Goal: Communication & Community: Answer question/provide support

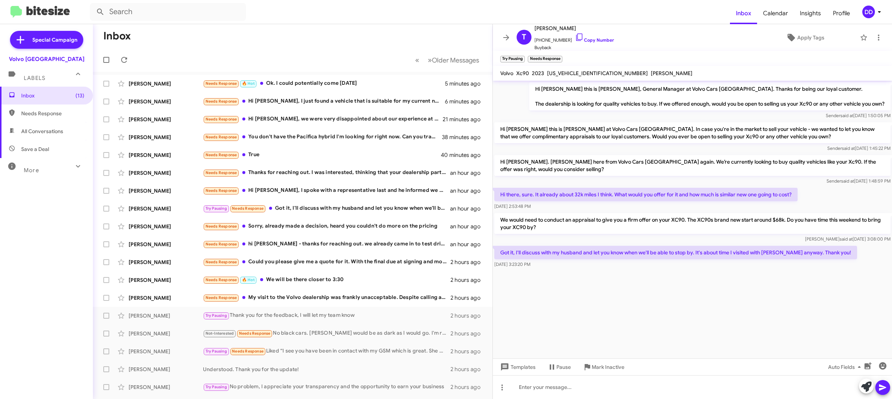
click at [245, 39] on mat-toolbar-row "Inbox" at bounding box center [292, 36] width 399 height 24
click at [588, 38] on link "Copy Number" at bounding box center [594, 40] width 39 height 6
click at [648, 387] on div at bounding box center [692, 387] width 399 height 24
click at [378, 302] on div "Maxim Kelman Needs Response My visit to the Volvo dealership was frankly unacce…" at bounding box center [293, 297] width 388 height 15
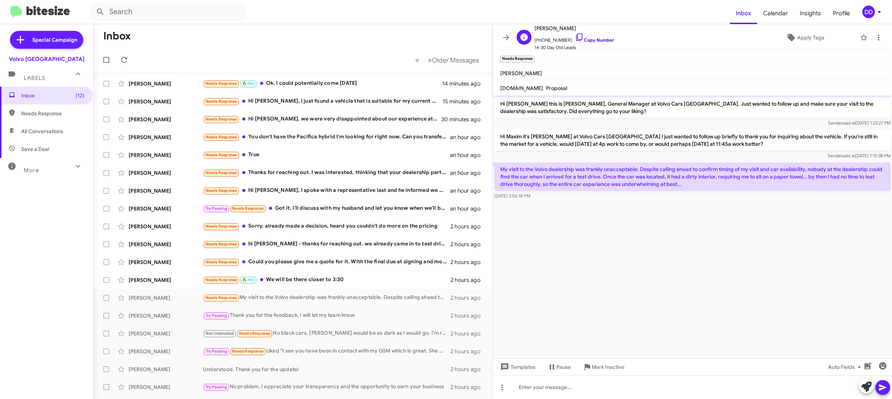
click at [584, 40] on link "Copy Number" at bounding box center [594, 40] width 39 height 6
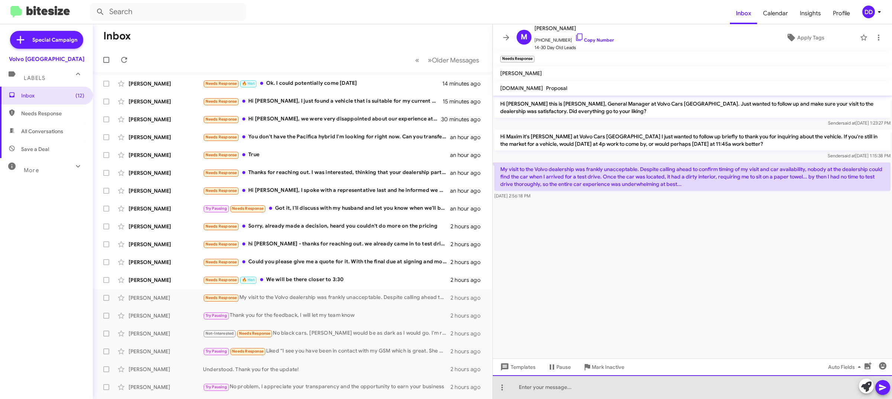
click at [593, 394] on div at bounding box center [692, 387] width 399 height 24
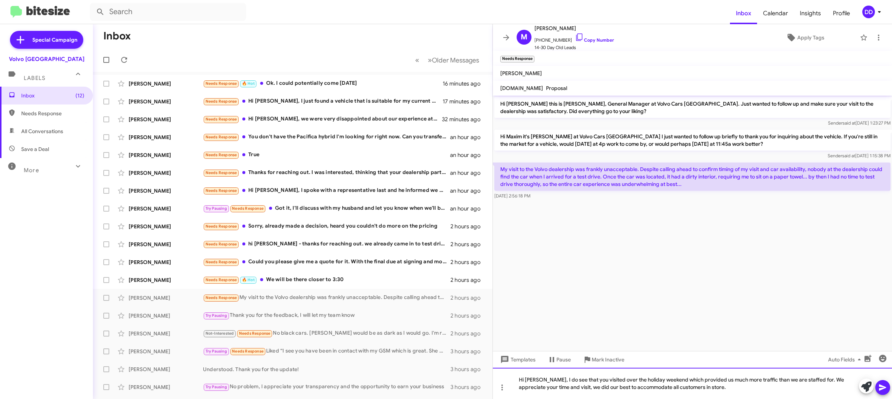
click at [695, 389] on div "Hi Maxim, I do see that you visited over the holiday weekend which provided us …" at bounding box center [692, 382] width 399 height 31
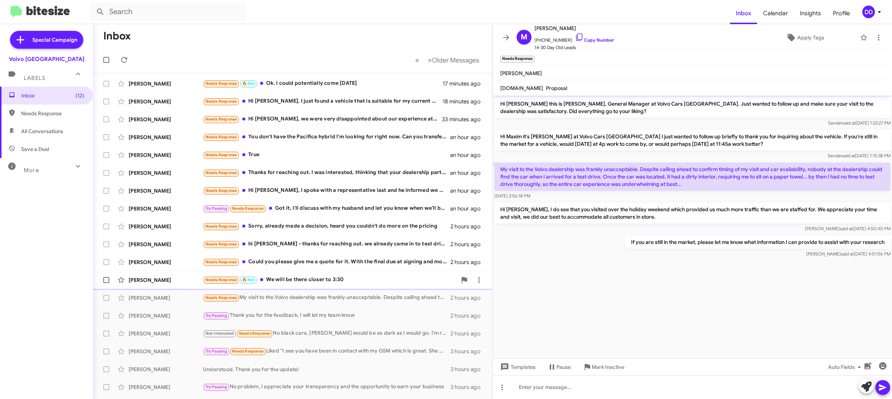
click at [305, 279] on div "Needs Response 🔥 Hot We will be there closer to 3:30" at bounding box center [330, 279] width 254 height 9
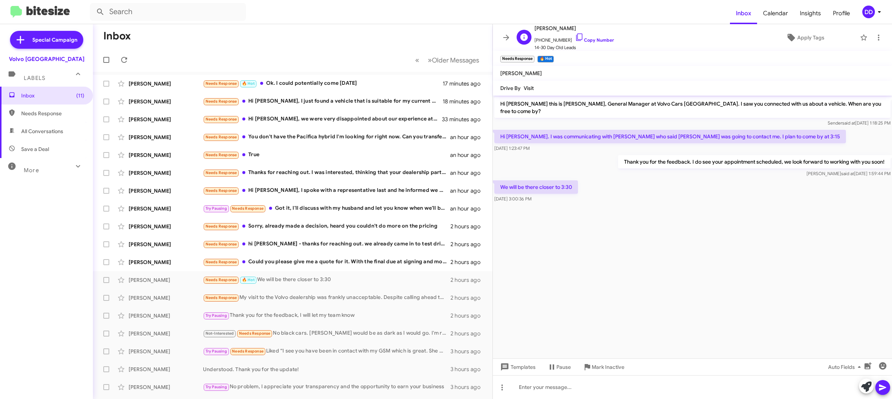
click at [586, 34] on span "+16502240681 Copy Number" at bounding box center [574, 38] width 80 height 11
click at [586, 36] on span "+16502240681 Copy Number" at bounding box center [574, 38] width 80 height 11
click at [590, 39] on link "Copy Number" at bounding box center [594, 40] width 39 height 6
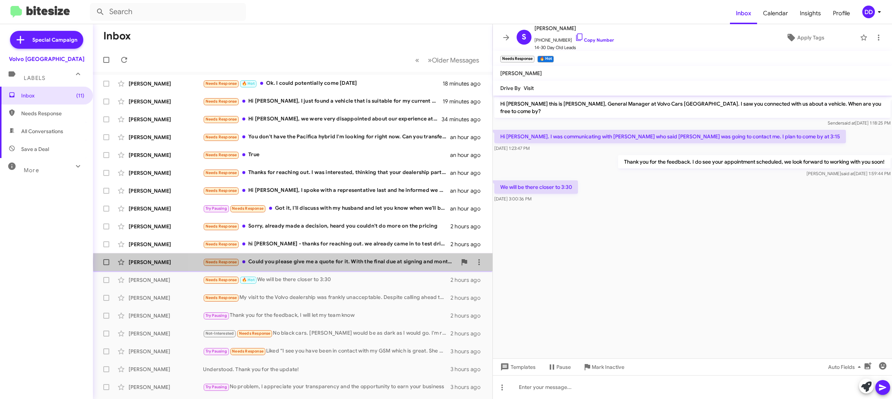
click at [357, 262] on div "Needs Response Could you please give me a quote for it. With the final due at s…" at bounding box center [330, 261] width 254 height 9
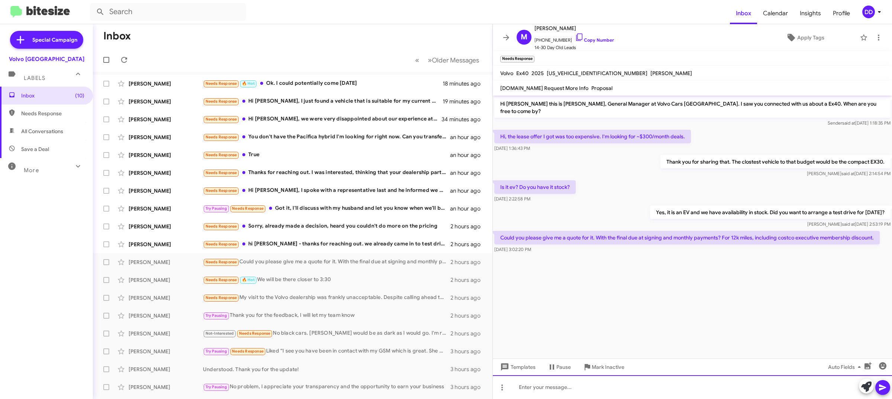
click at [705, 386] on div at bounding box center [692, 387] width 399 height 24
click at [576, 40] on link "Copy Number" at bounding box center [594, 40] width 39 height 6
click at [742, 387] on div at bounding box center [692, 387] width 399 height 24
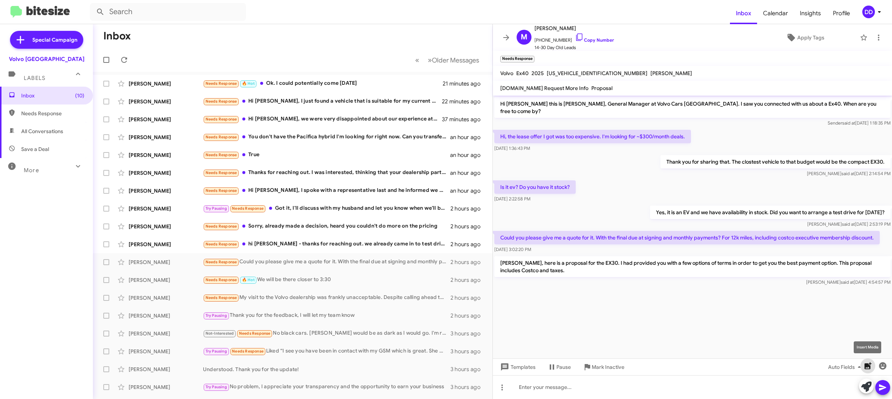
click at [868, 365] on icon "button" at bounding box center [867, 365] width 7 height 7
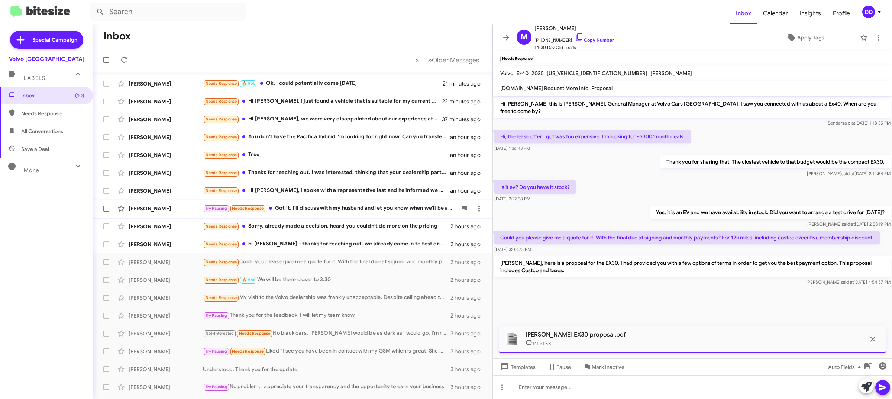
click at [860, 358] on button "button" at bounding box center [867, 365] width 15 height 15
click at [597, 388] on div at bounding box center [692, 387] width 399 height 24
click at [783, 339] on p "141.91 KB" at bounding box center [695, 342] width 340 height 9
click at [537, 391] on div at bounding box center [692, 387] width 399 height 24
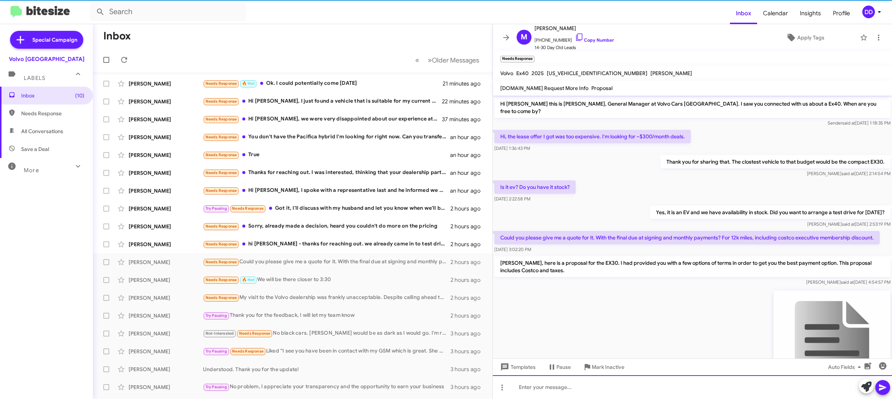
scroll to position [69, 0]
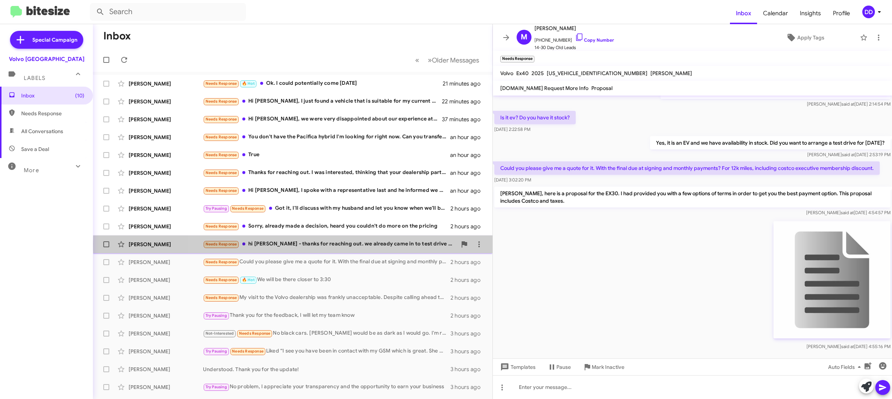
click at [365, 244] on div "Needs Response hi david - thanks for reaching out. we already came in to test d…" at bounding box center [330, 244] width 254 height 9
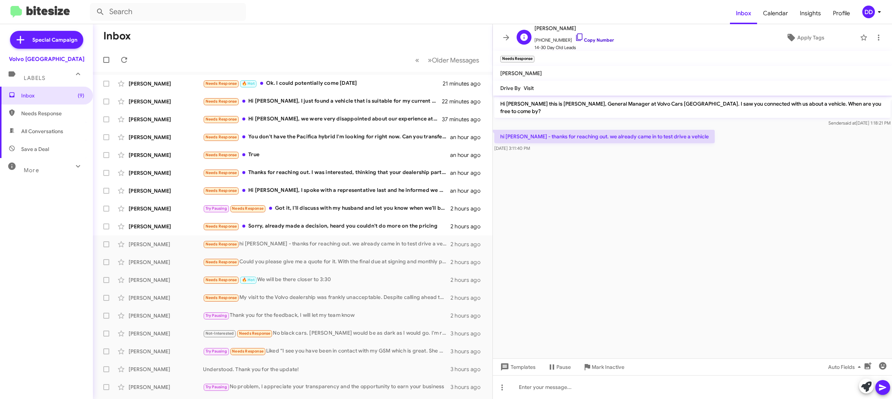
click at [590, 40] on link "Copy Number" at bounding box center [594, 40] width 39 height 6
click at [641, 392] on div at bounding box center [692, 387] width 399 height 24
click at [378, 223] on div "Needs Response Sorry, already made a decision, heard you couldn't do more on th…" at bounding box center [330, 226] width 254 height 9
click at [590, 41] on link "Copy Number" at bounding box center [594, 40] width 39 height 6
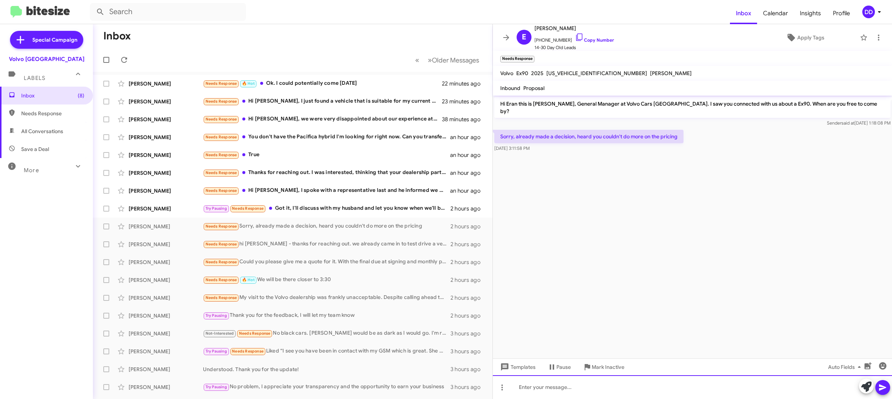
click at [651, 394] on div at bounding box center [692, 387] width 399 height 24
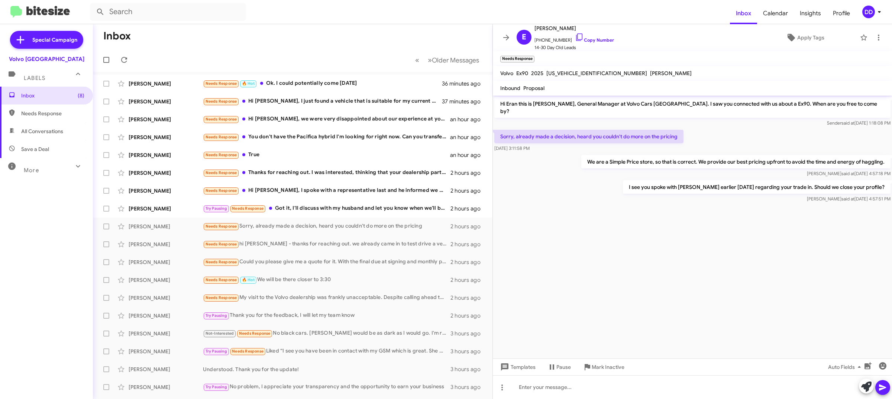
drag, startPoint x: 790, startPoint y: 233, endPoint x: 785, endPoint y: 234, distance: 4.7
click at [789, 233] on cdk-virtual-scroll-viewport "Hi Eran this is David Dupart, General Manager at Volvo Cars Palo Alto. I saw yo…" at bounding box center [692, 226] width 399 height 263
click at [298, 201] on div "Teresa Anderson Try Pausing Needs Response Got it, I'll discuss with my husband…" at bounding box center [293, 208] width 388 height 15
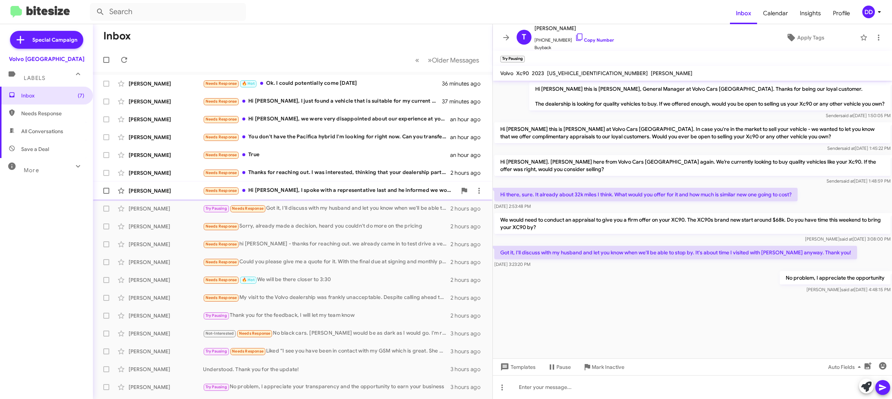
click at [348, 190] on div "Needs Response Hi David, I spoke with a representative last and he informed we …" at bounding box center [330, 190] width 254 height 9
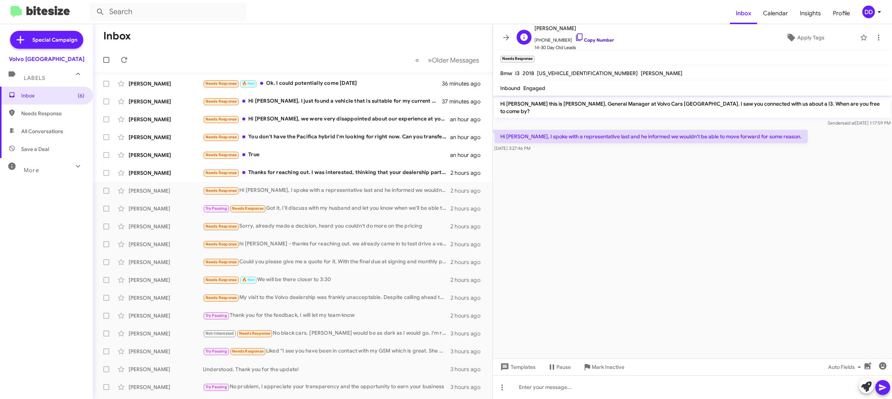
click at [587, 40] on link "Copy Number" at bounding box center [594, 40] width 39 height 6
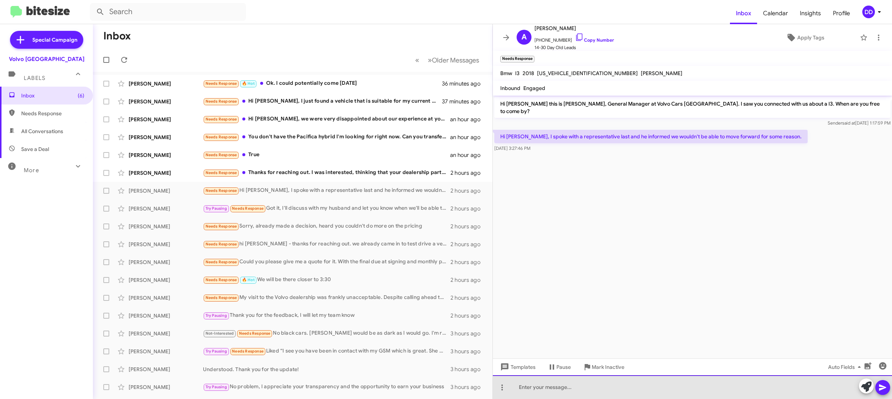
click at [749, 389] on div at bounding box center [692, 387] width 399 height 24
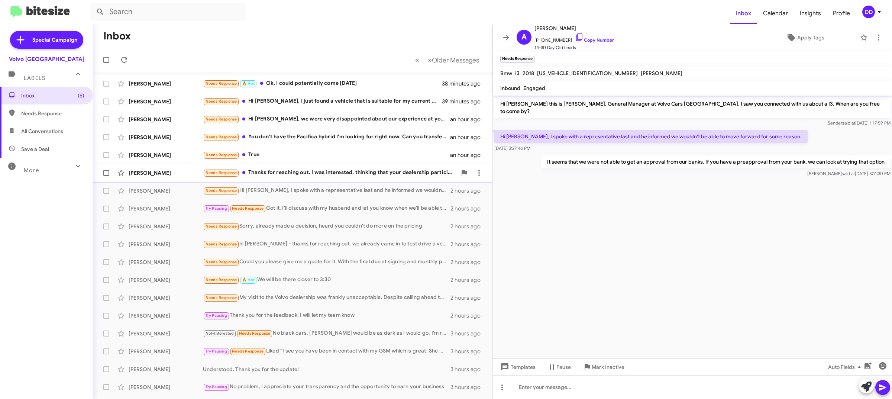
click at [342, 169] on div "Needs Response Thanks for reaching out. I was interested, thinking that your de…" at bounding box center [330, 172] width 254 height 9
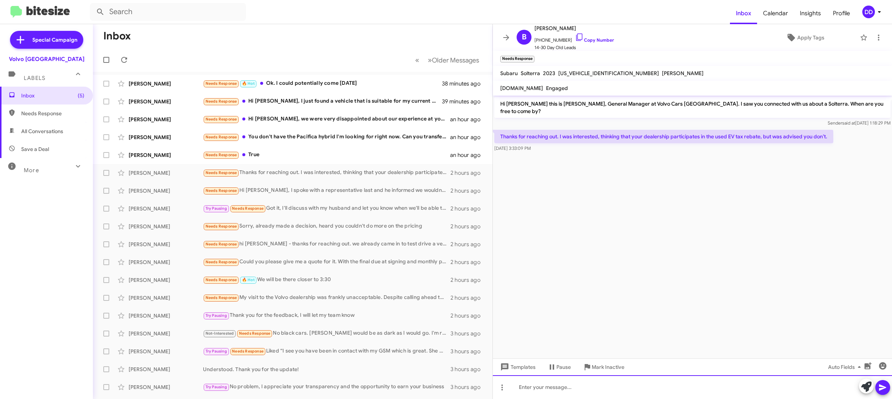
click at [703, 385] on div at bounding box center [692, 387] width 399 height 24
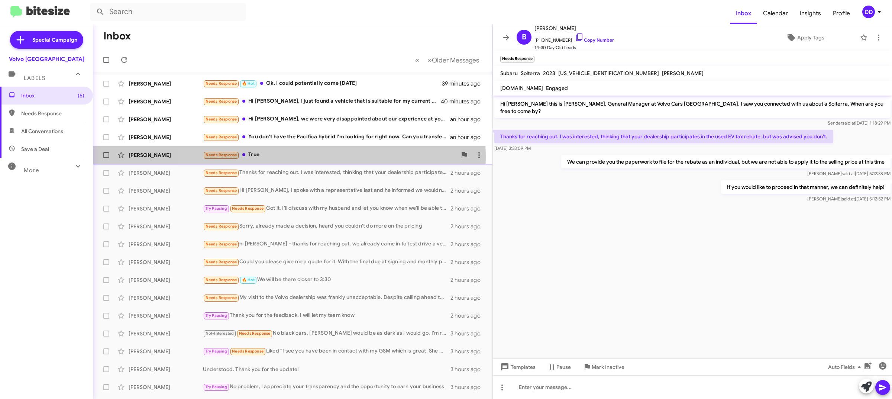
click at [285, 157] on div "Needs Response True" at bounding box center [330, 154] width 254 height 9
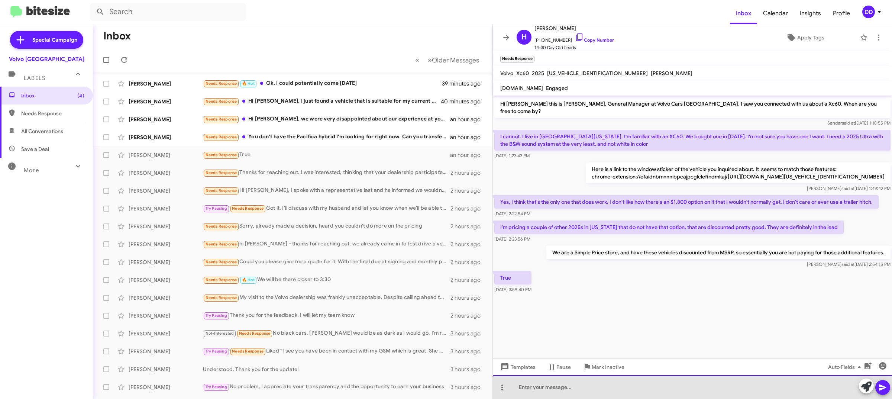
click at [695, 381] on div at bounding box center [692, 387] width 399 height 24
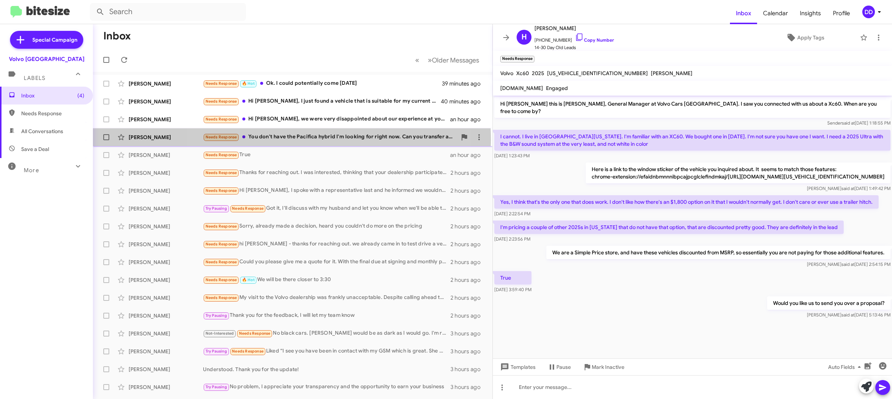
click at [292, 140] on div "Needs Response You don't have the Pacifica hybrid I'm looking for right now. Ca…" at bounding box center [330, 137] width 254 height 9
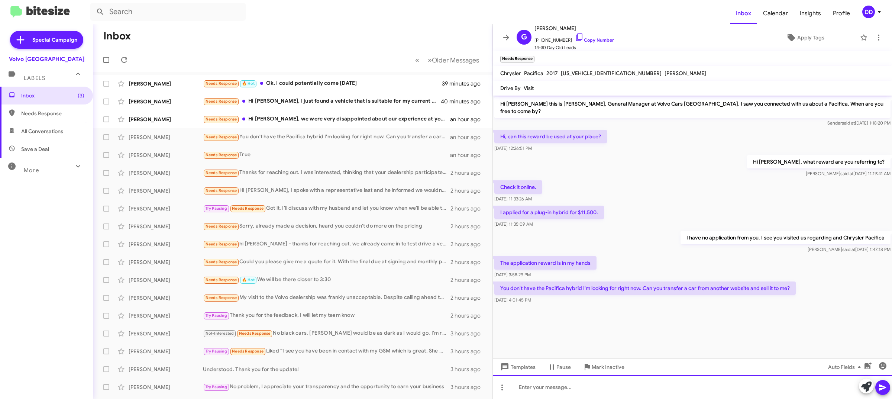
click at [657, 383] on div at bounding box center [692, 387] width 399 height 24
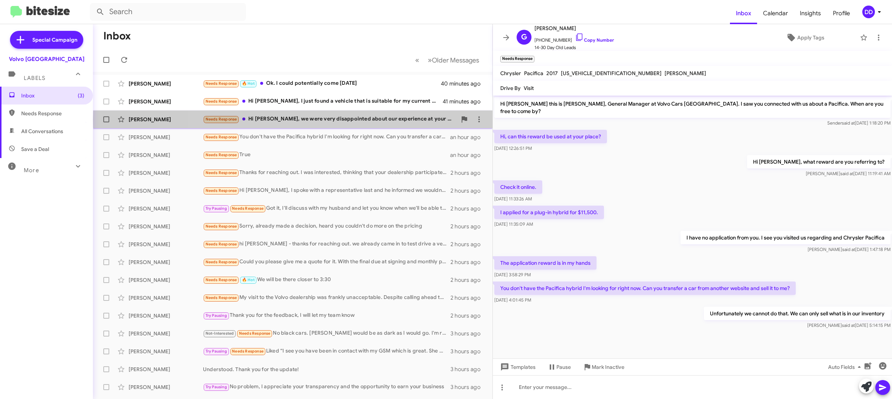
click at [361, 119] on div "Needs Response Hi David, we were very disappointed about our experience at your…" at bounding box center [330, 119] width 254 height 9
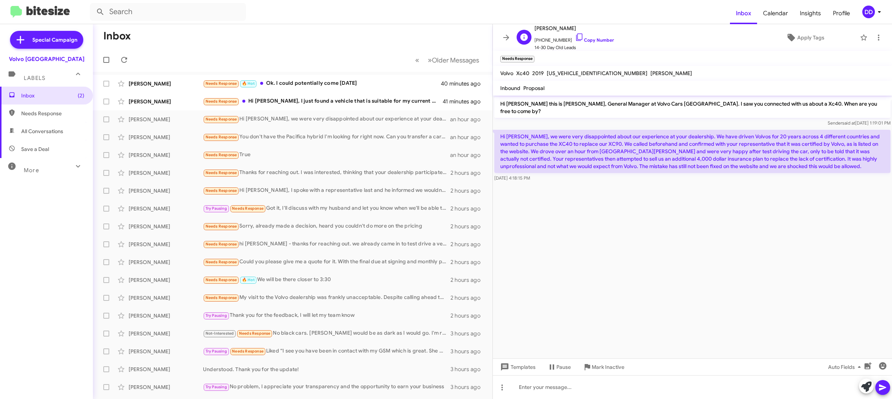
click at [589, 36] on span "+17165789433 Copy Number" at bounding box center [574, 38] width 80 height 11
click at [589, 39] on link "Copy Number" at bounding box center [594, 40] width 39 height 6
click at [736, 219] on cdk-virtual-scroll-viewport "Hi Peter this is David Dupart, General Manager at Volvo Cars Palo Alto. I saw y…" at bounding box center [692, 226] width 399 height 263
click at [853, 284] on cdk-virtual-scroll-viewport "Hi Peter this is David Dupart, General Manager at Volvo Cars Palo Alto. I saw y…" at bounding box center [692, 226] width 399 height 263
click at [123, 119] on icon at bounding box center [121, 119] width 9 height 9
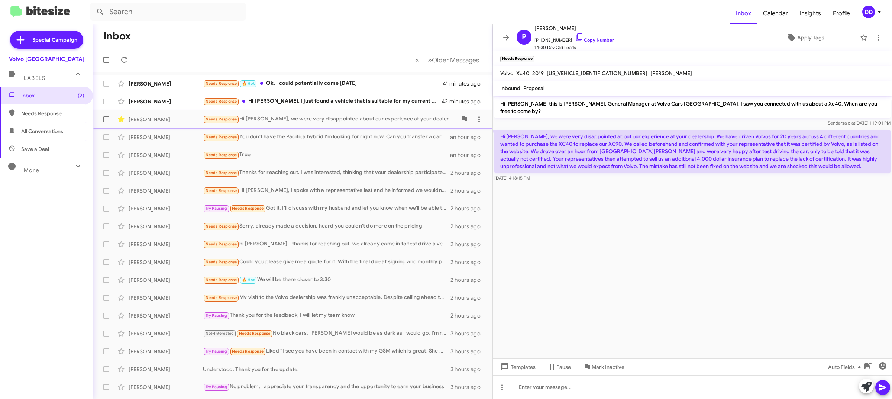
click at [726, 235] on cdk-virtual-scroll-viewport "Hi Peter this is David Dupart, General Manager at Volvo Cars Palo Alto. I saw y…" at bounding box center [692, 226] width 399 height 263
click at [352, 98] on div "Needs Response Hi David, I just found a vehicle that is suitable for my current…" at bounding box center [330, 101] width 254 height 9
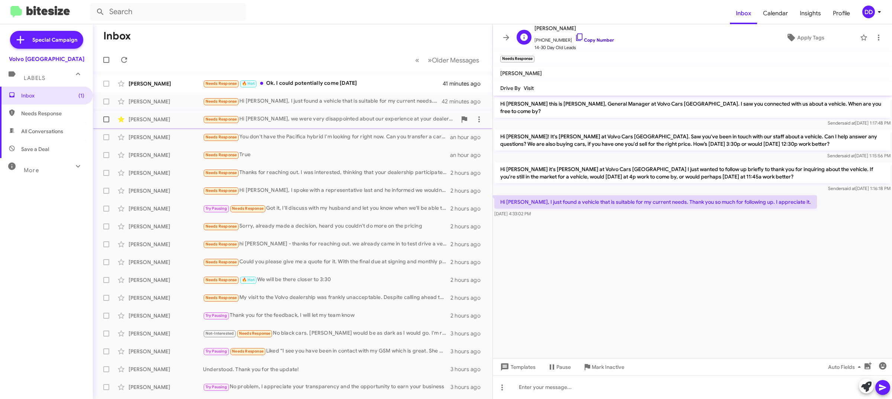
click at [595, 38] on link "Copy Number" at bounding box center [594, 40] width 39 height 6
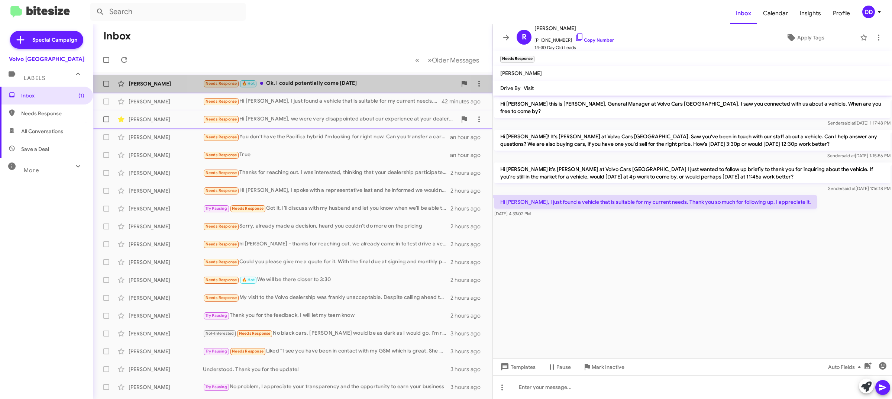
click at [329, 80] on div "Needs Response 🔥 Hot Ok. I could potentially come on Sunday" at bounding box center [330, 83] width 254 height 9
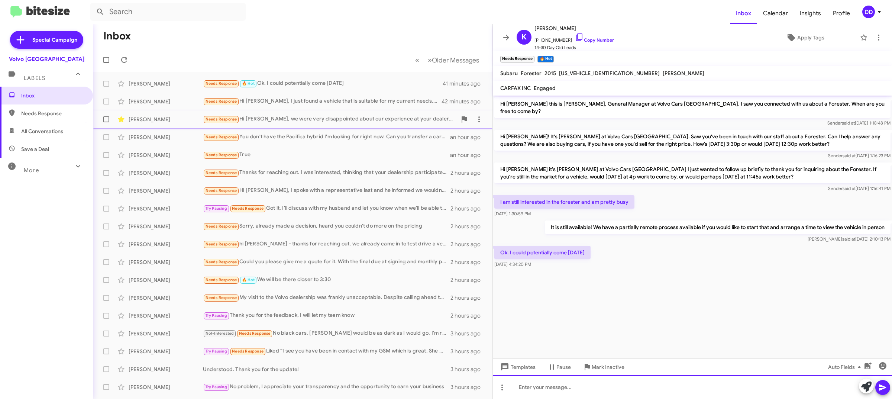
click at [675, 389] on div at bounding box center [692, 387] width 399 height 24
click at [682, 390] on div at bounding box center [692, 387] width 399 height 24
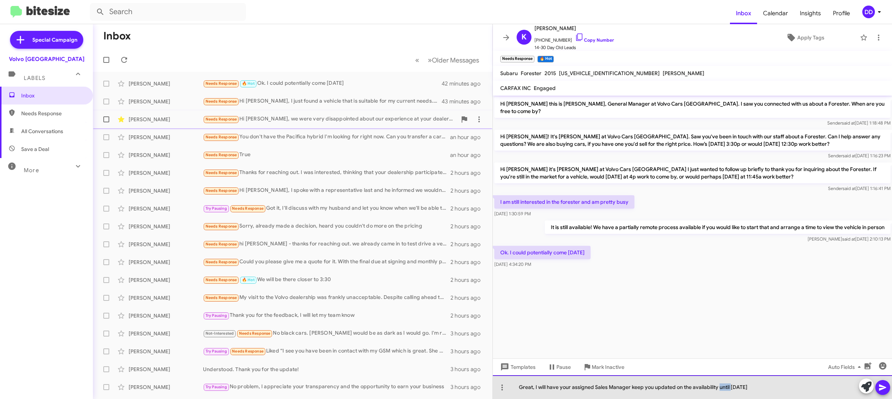
drag, startPoint x: 731, startPoint y: 390, endPoint x: 718, endPoint y: 388, distance: 13.3
click at [718, 388] on div "Great, I will have your assigned Sales Manager keep you updated on the availabi…" at bounding box center [692, 387] width 399 height 24
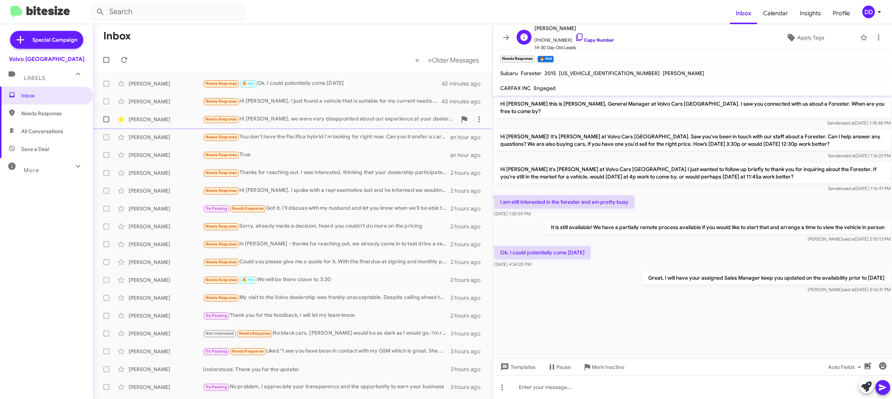
click at [597, 38] on link "Copy Number" at bounding box center [594, 40] width 39 height 6
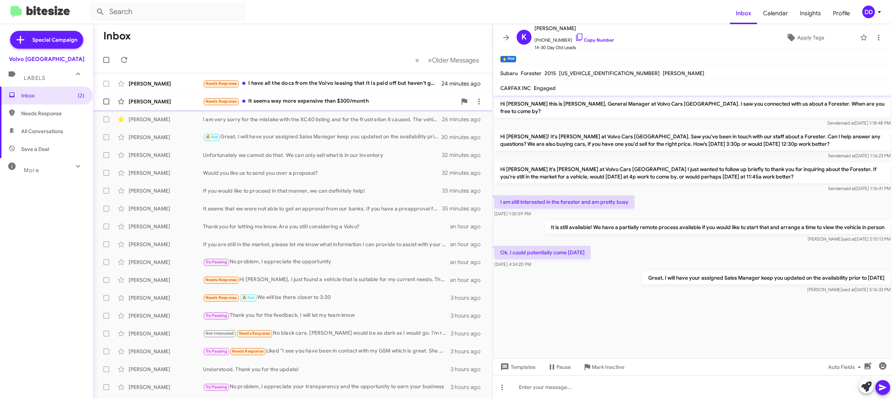
click at [282, 99] on div "Needs Response It seems way more expensive than $300/month" at bounding box center [330, 101] width 254 height 9
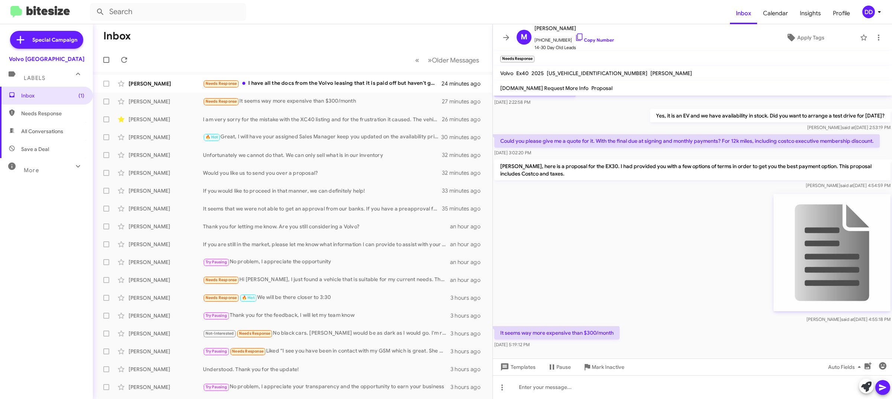
scroll to position [97, 0]
click at [825, 252] on img at bounding box center [831, 252] width 117 height 117
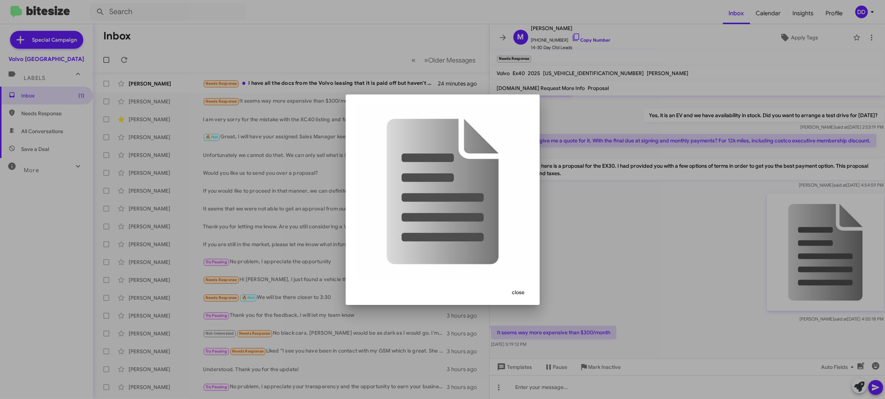
click at [514, 294] on span "close" at bounding box center [518, 291] width 13 height 13
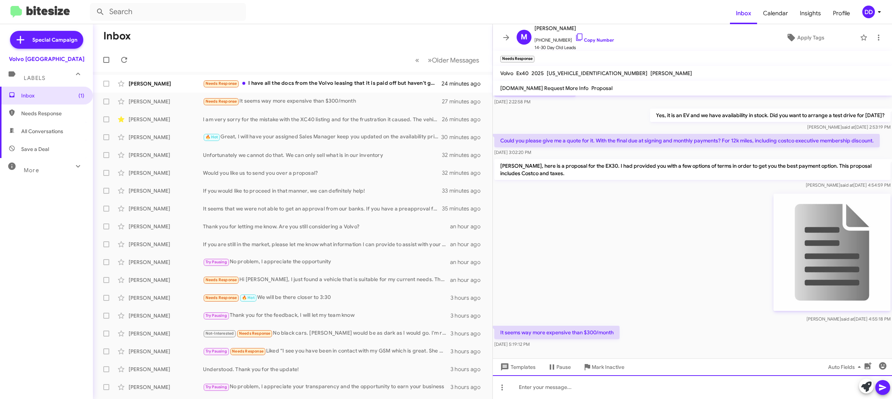
click at [690, 391] on div at bounding box center [692, 387] width 399 height 24
click at [718, 388] on div "You do have to account for taxes. But these are $40k+ vehicles, the achieve 300…" at bounding box center [692, 387] width 399 height 24
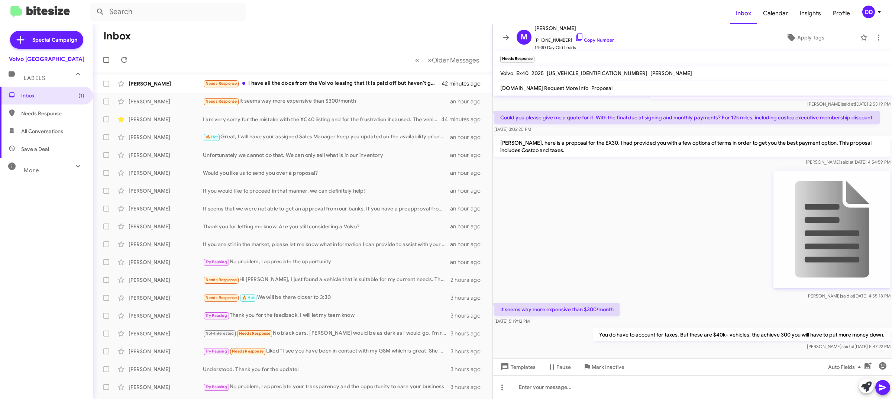
scroll to position [124, 0]
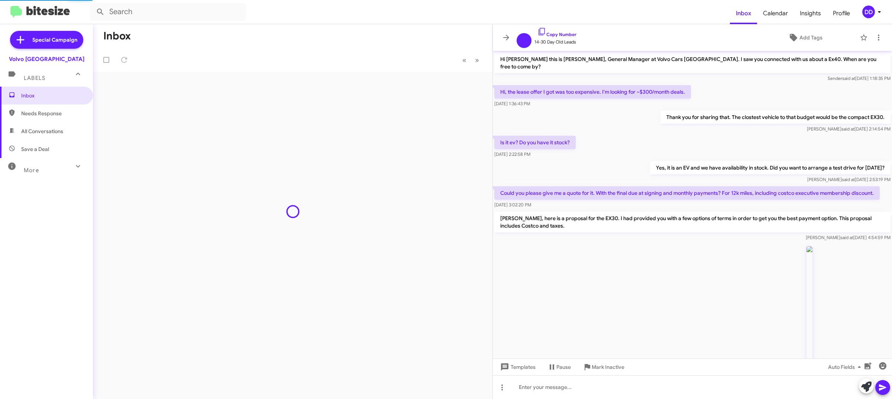
scroll to position [106, 0]
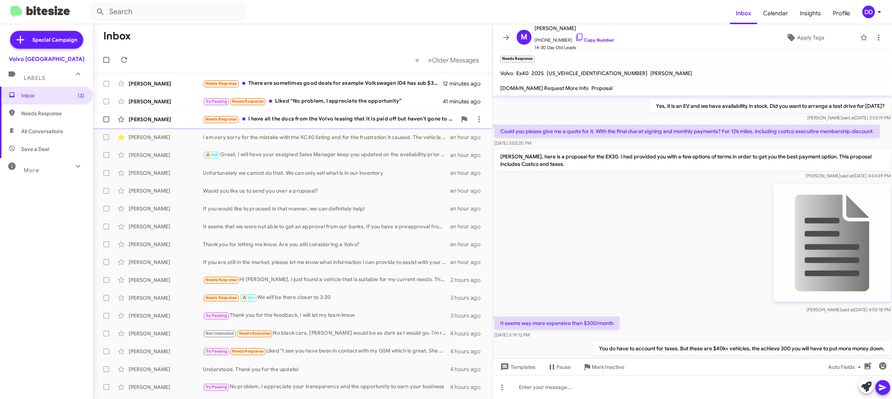
click at [310, 121] on div "Needs Response I have all the docs from the Volvo leasing that it is paid off b…" at bounding box center [330, 119] width 254 height 9
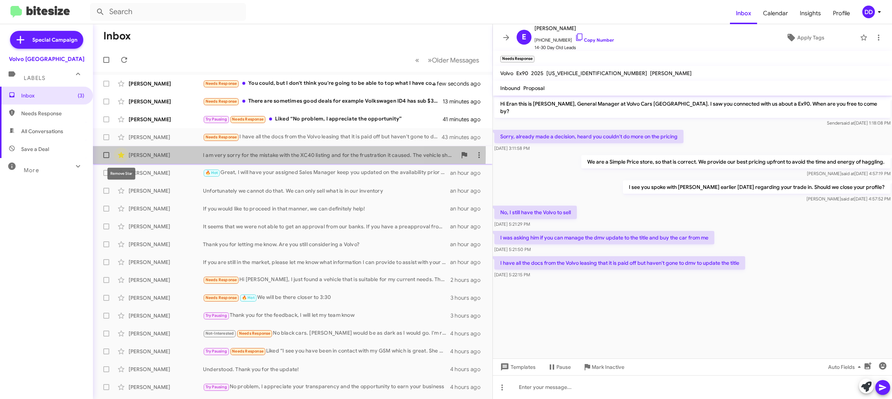
click at [124, 152] on icon at bounding box center [121, 154] width 9 height 9
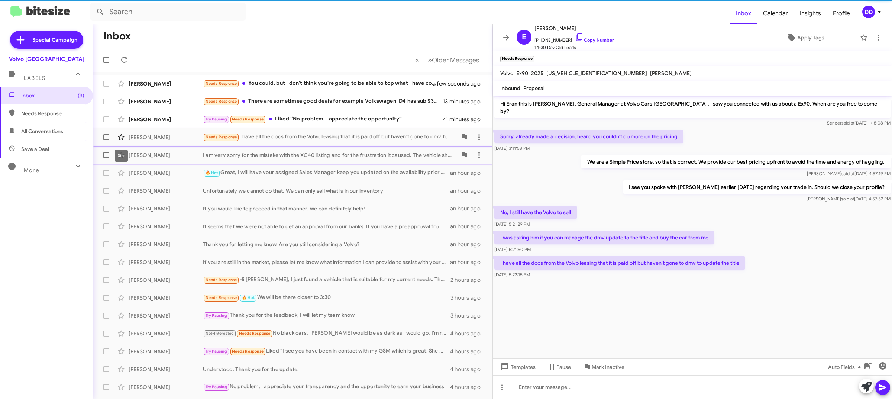
click at [119, 135] on icon at bounding box center [121, 137] width 9 height 9
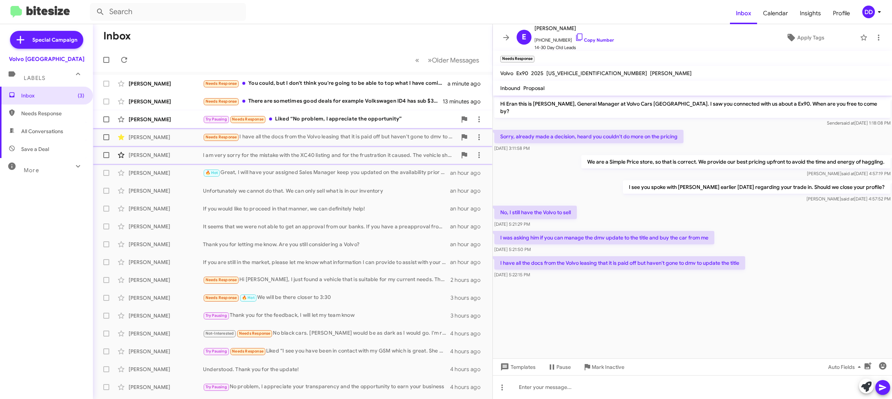
click at [331, 118] on div "Try Pausing Needs Response Liked “No problem, I appreciate the opportunity”" at bounding box center [330, 119] width 254 height 9
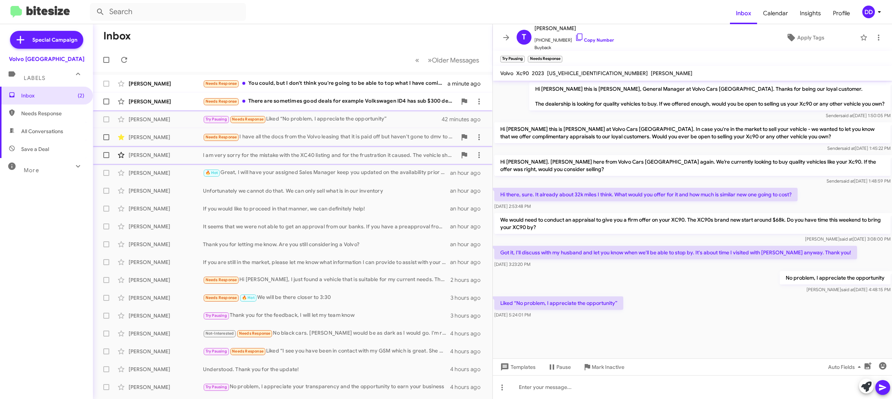
click at [321, 97] on div "Needs Response There are sometimes good deals for example Volkswagen ID4 has su…" at bounding box center [330, 101] width 254 height 9
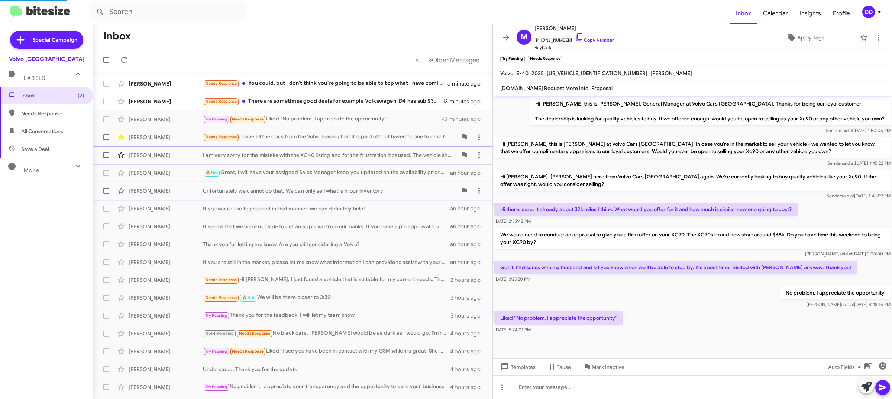
scroll to position [151, 0]
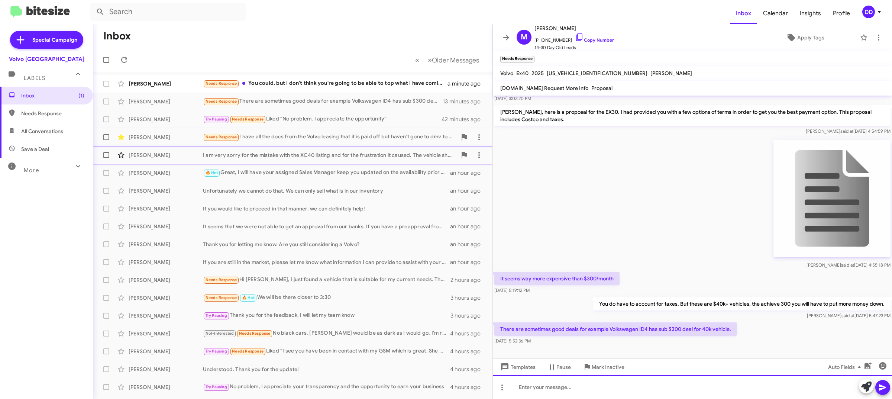
click at [701, 390] on div at bounding box center [692, 387] width 399 height 24
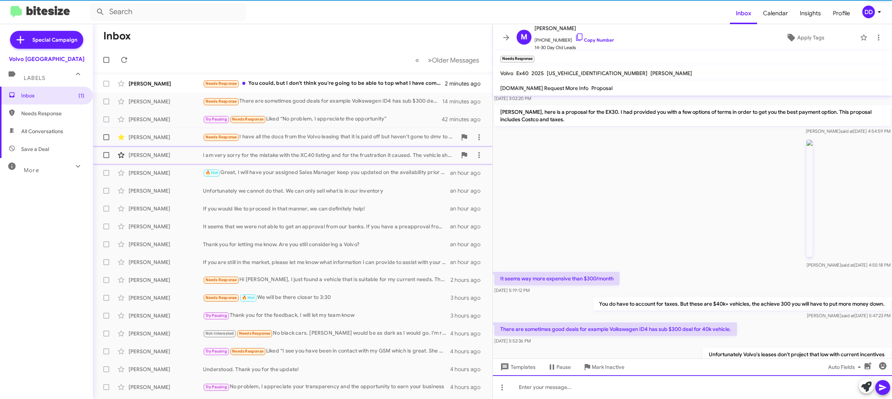
scroll to position [0, 0]
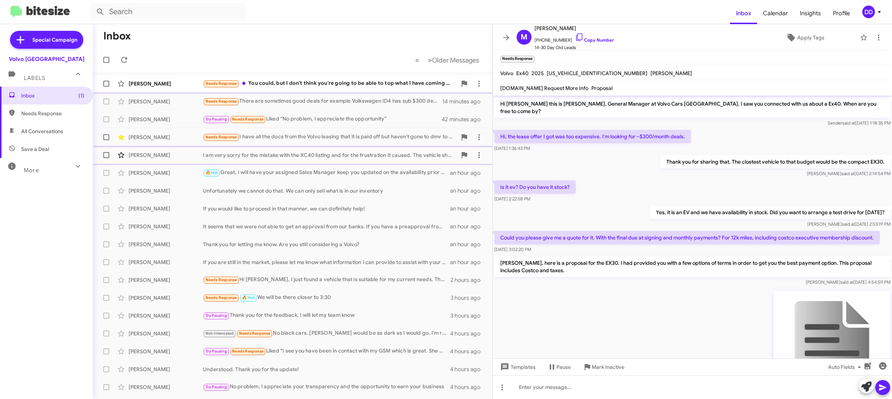
click at [306, 80] on div "Needs Response You could, but I don't think you're going to be able to top what…" at bounding box center [330, 83] width 254 height 9
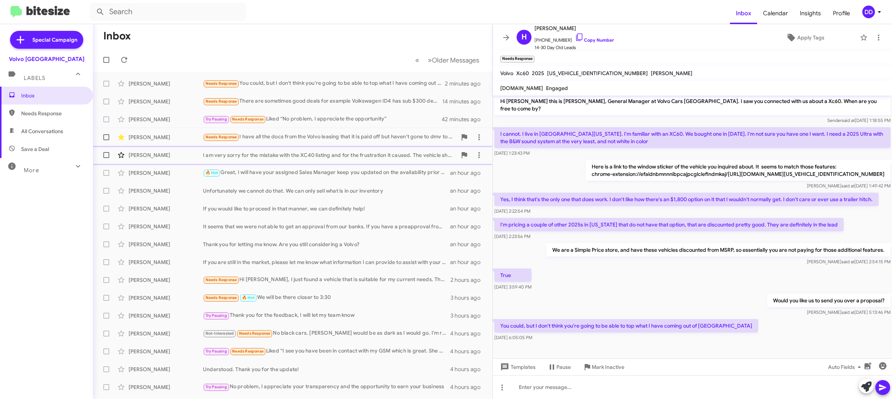
scroll to position [3, 0]
